Goal: Navigation & Orientation: Understand site structure

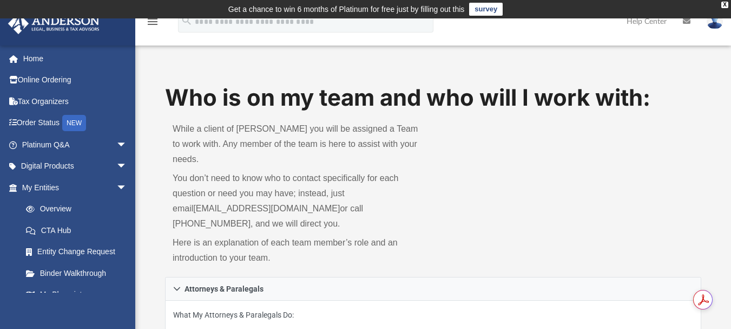
scroll to position [130, 0]
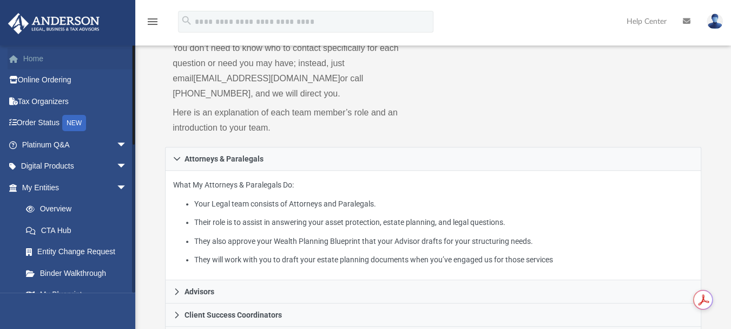
click at [37, 59] on link "Home" at bounding box center [76, 59] width 136 height 22
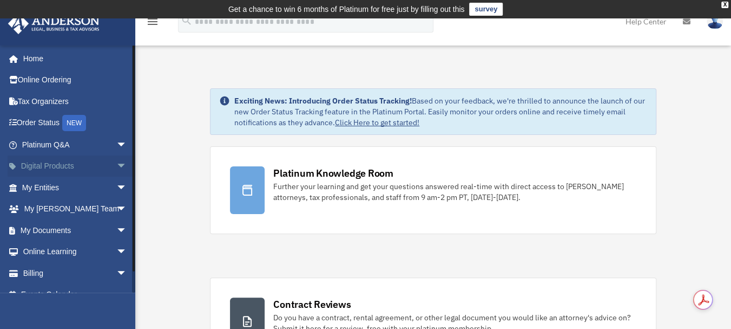
click at [49, 165] on link "Digital Products arrow_drop_down" at bounding box center [76, 166] width 136 height 22
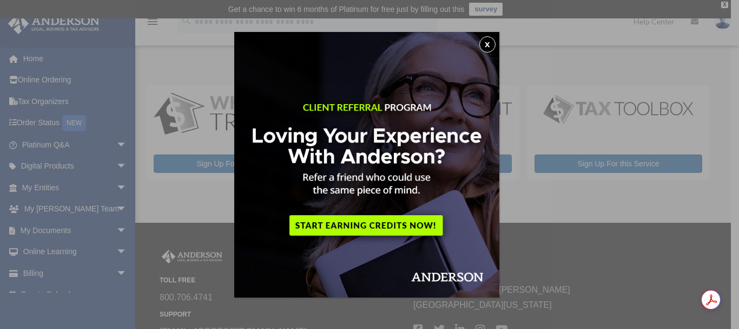
click at [491, 43] on button "x" at bounding box center [488, 44] width 16 height 16
